Goal: Find specific page/section: Find specific page/section

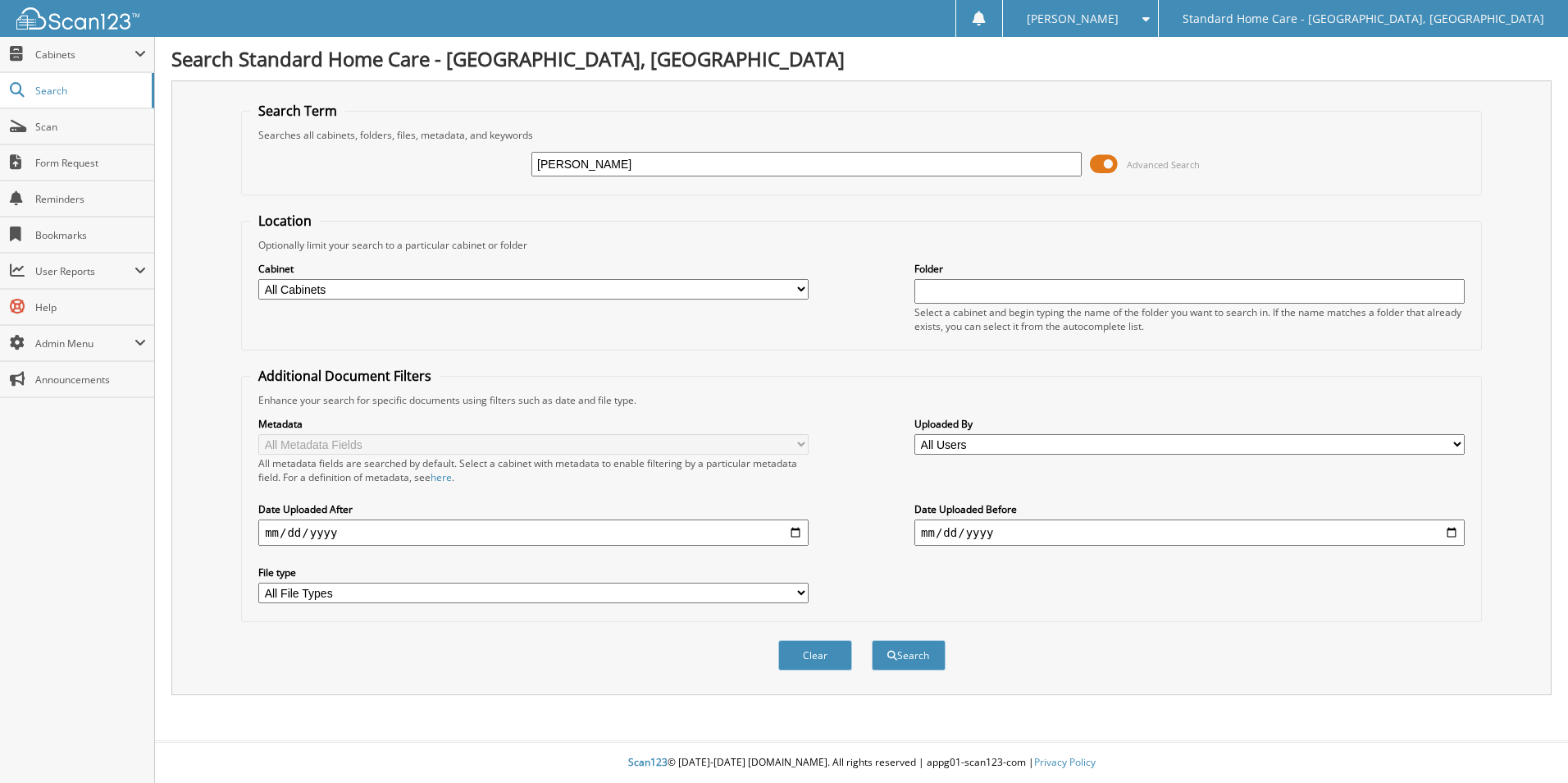
type input "[PERSON_NAME]"
click at [872, 640] on button "Search" at bounding box center [909, 655] width 74 height 30
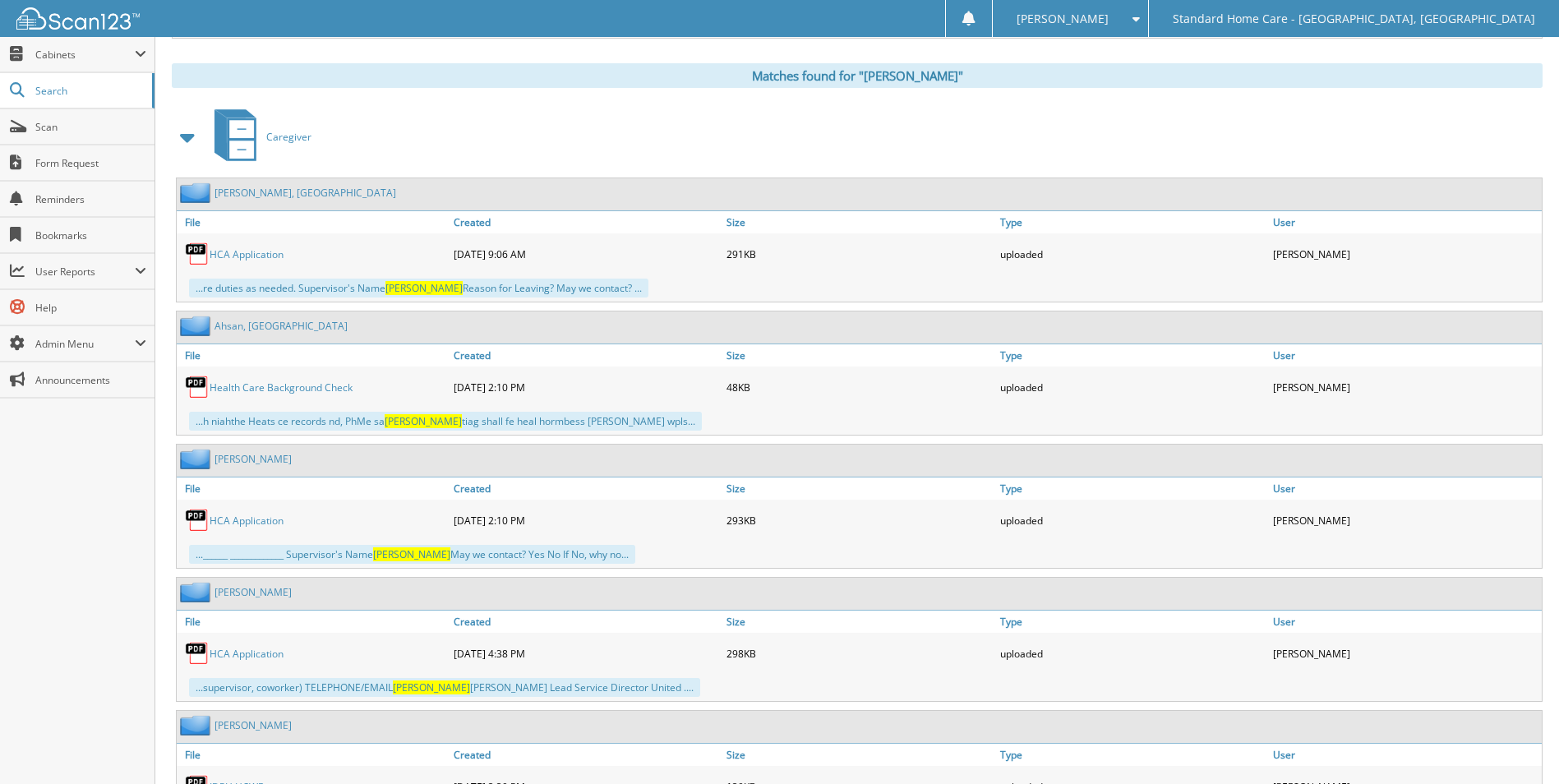
scroll to position [1184, 0]
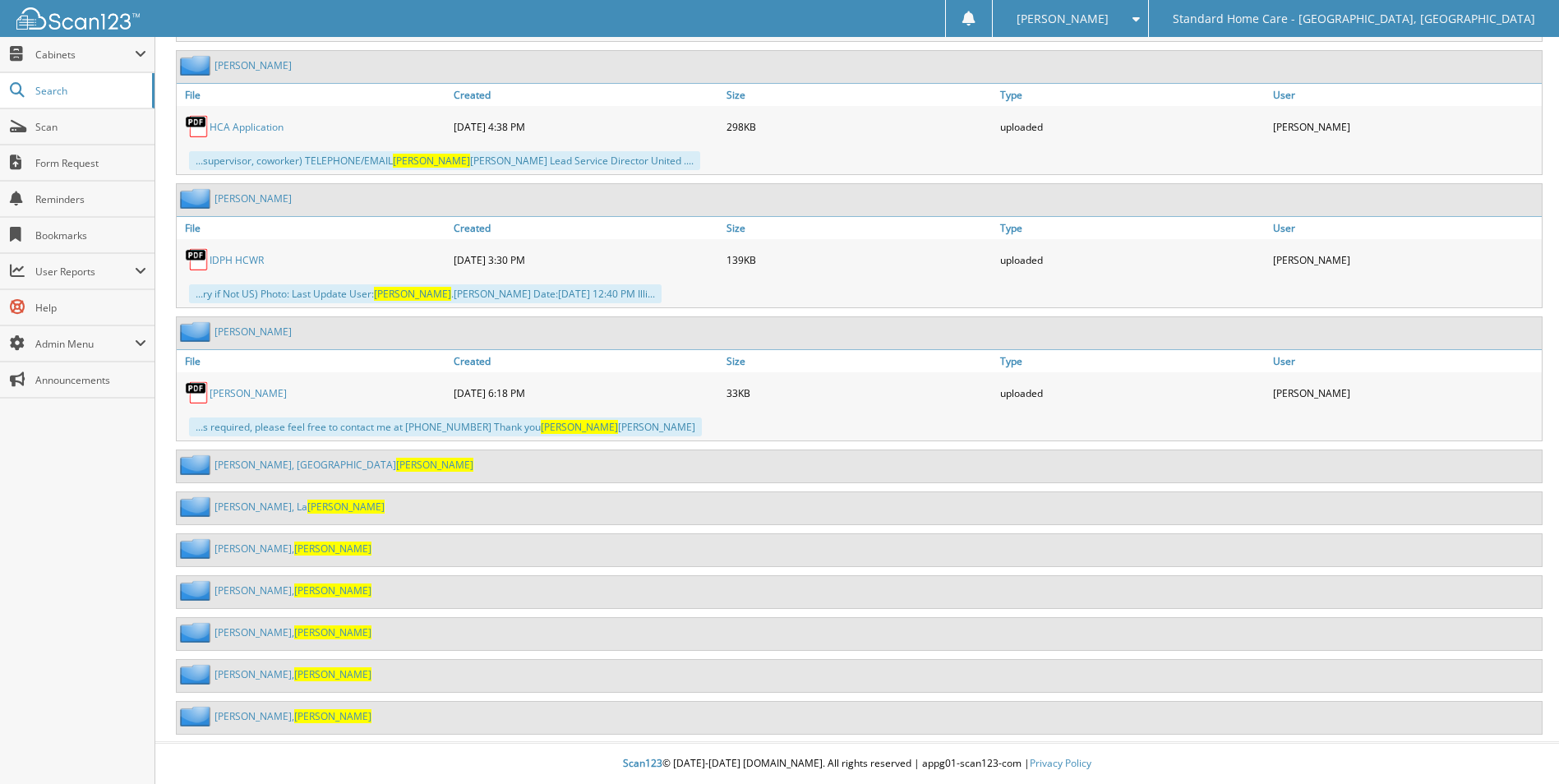
click at [294, 675] on span "[PERSON_NAME]" at bounding box center [332, 674] width 77 height 14
